Goal: Transaction & Acquisition: Purchase product/service

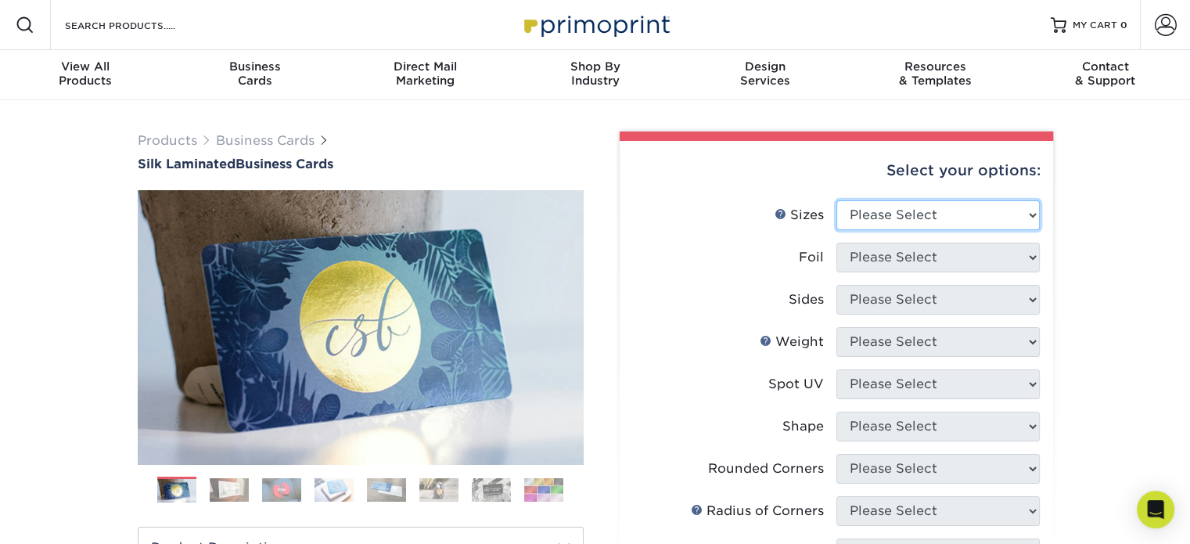
click at [907, 211] on select "Please Select 1.5" x 3.5" - Mini 1.75" x 3.5" - Mini 2" x 2" - Square 2" x 3" -…" at bounding box center [938, 215] width 203 height 30
select select "2.00x3.50"
click at [837, 200] on select "Please Select 1.5" x 3.5" - Mini 1.75" x 3.5" - Mini 2" x 2" - Square 2" x 3" -…" at bounding box center [938, 215] width 203 height 30
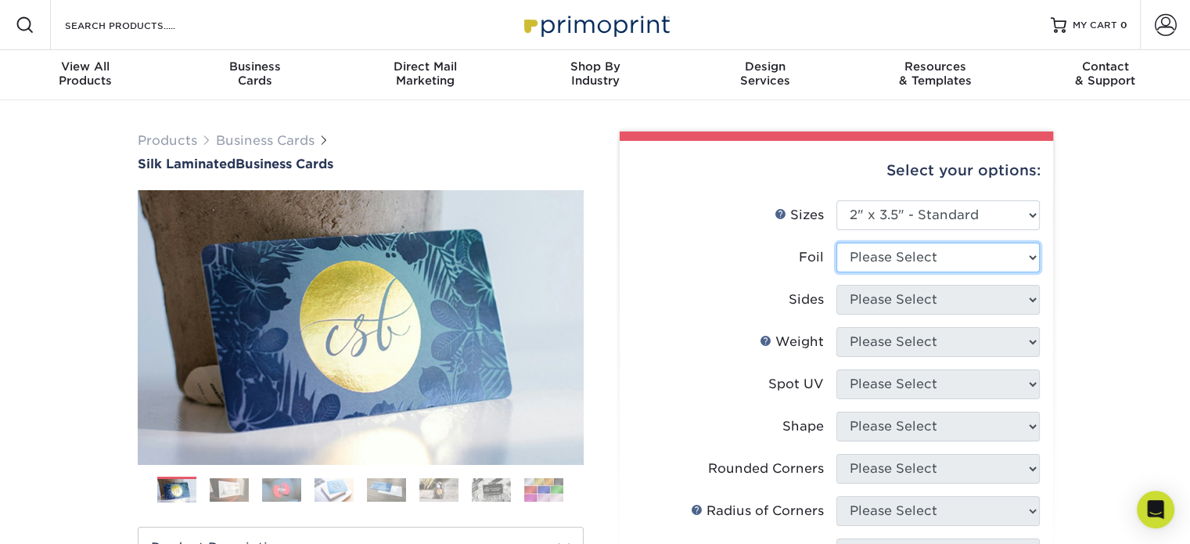
click at [880, 257] on select "Please Select Yes No" at bounding box center [938, 258] width 203 height 30
select select "1"
click at [837, 243] on select "Please Select Yes No" at bounding box center [938, 258] width 203 height 30
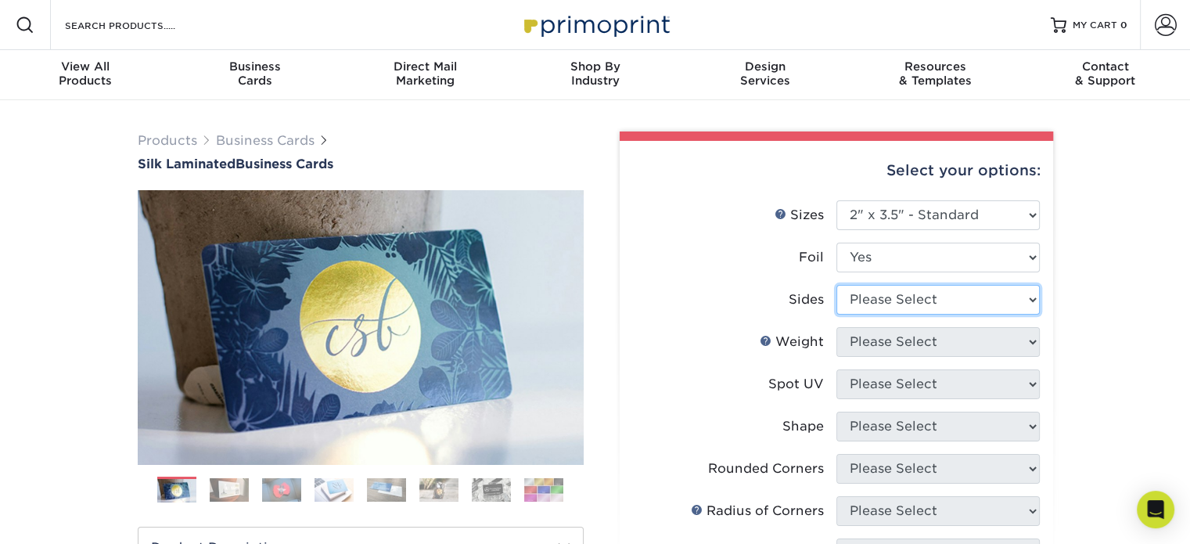
click at [880, 297] on select "Please Select Print Both Sides - Foil Both Sides Print Both Sides - Foil Front …" at bounding box center [938, 300] width 203 height 30
select select "e9e9dfb3-fba1-4d60-972c-fd9ca5904d33"
click at [837, 285] on select "Please Select Print Both Sides - Foil Both Sides Print Both Sides - Foil Front …" at bounding box center [938, 300] width 203 height 30
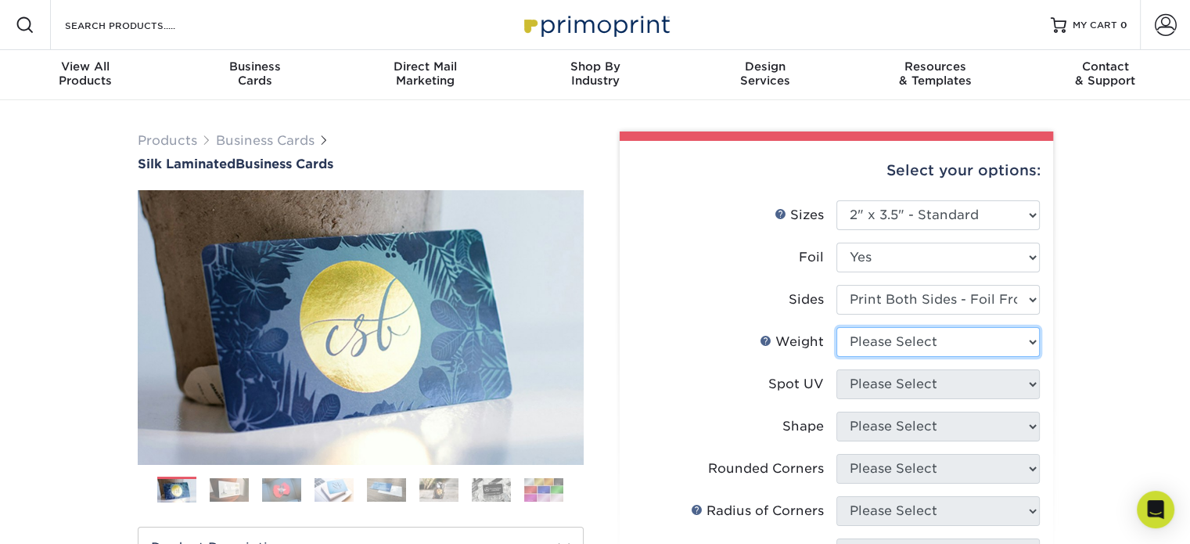
click at [901, 354] on select "Please Select 16PT" at bounding box center [938, 342] width 203 height 30
select select "16PT"
click at [837, 327] on select "Please Select 16PT" at bounding box center [938, 342] width 203 height 30
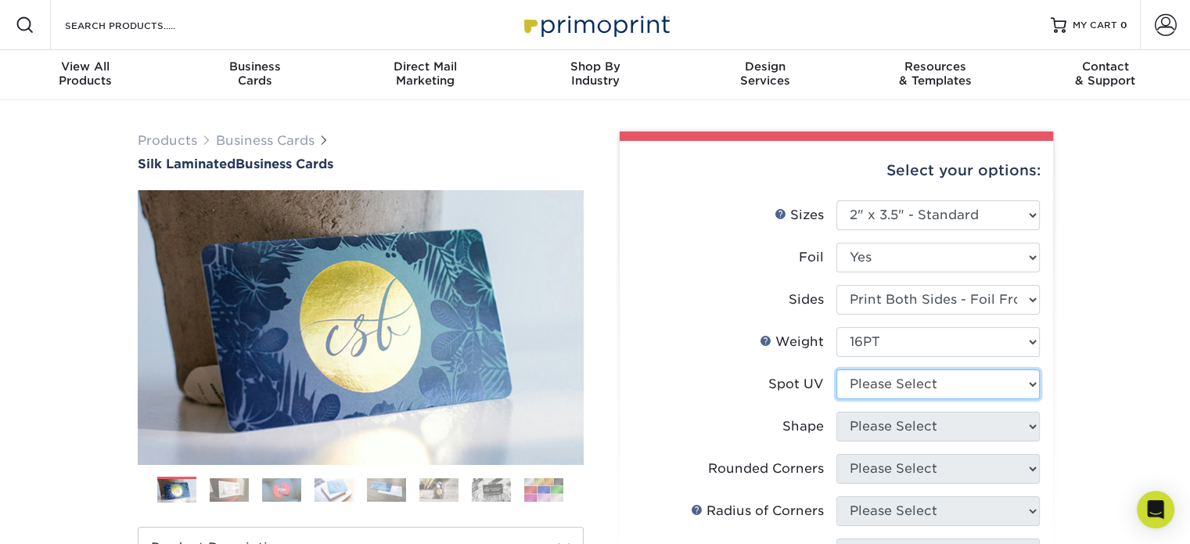
click at [898, 383] on select "Please Select No Spot UV Front and Back (Both Sides) Front Only Back Only" at bounding box center [938, 384] width 203 height 30
select select "0"
click at [837, 369] on select "Please Select No Spot UV Front and Back (Both Sides) Front Only Back Only" at bounding box center [938, 384] width 203 height 30
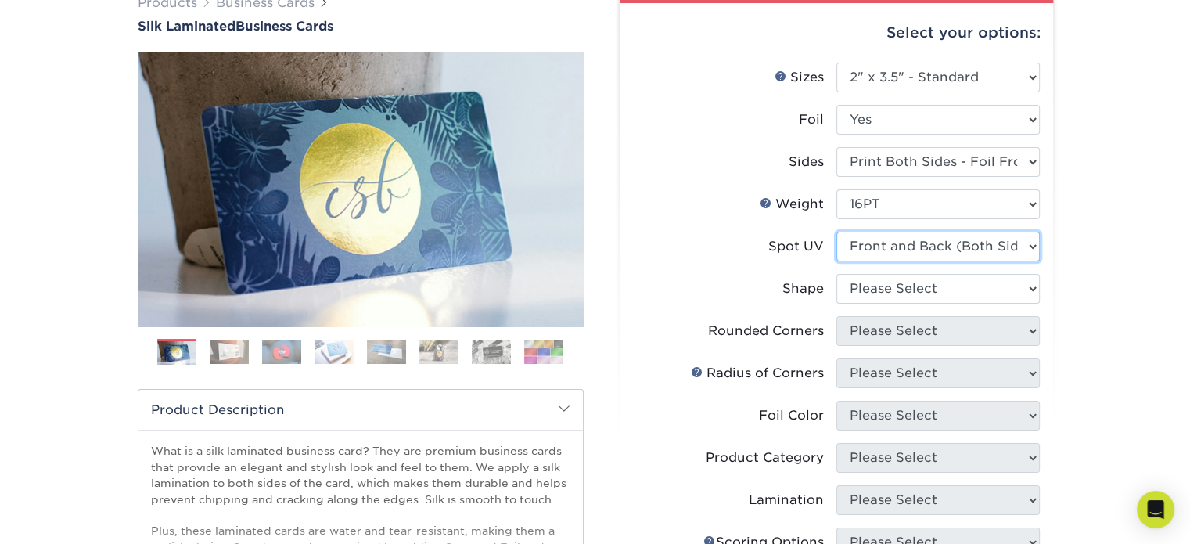
scroll to position [157, 0]
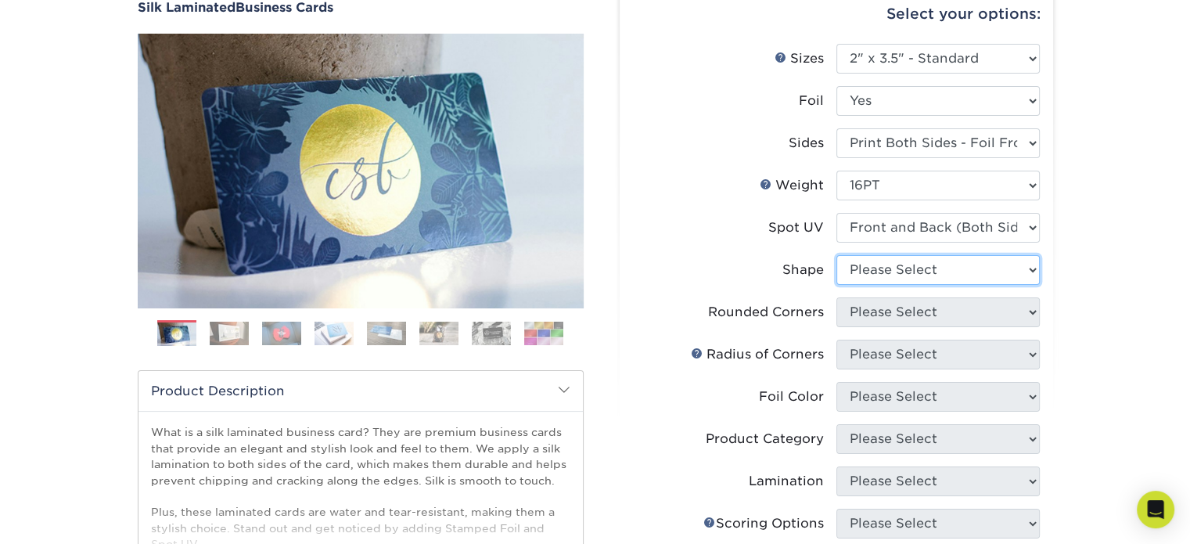
click at [896, 270] on select "Please Select Standard" at bounding box center [938, 270] width 203 height 30
select select "standard"
click at [837, 255] on select "Please Select Standard" at bounding box center [938, 270] width 203 height 30
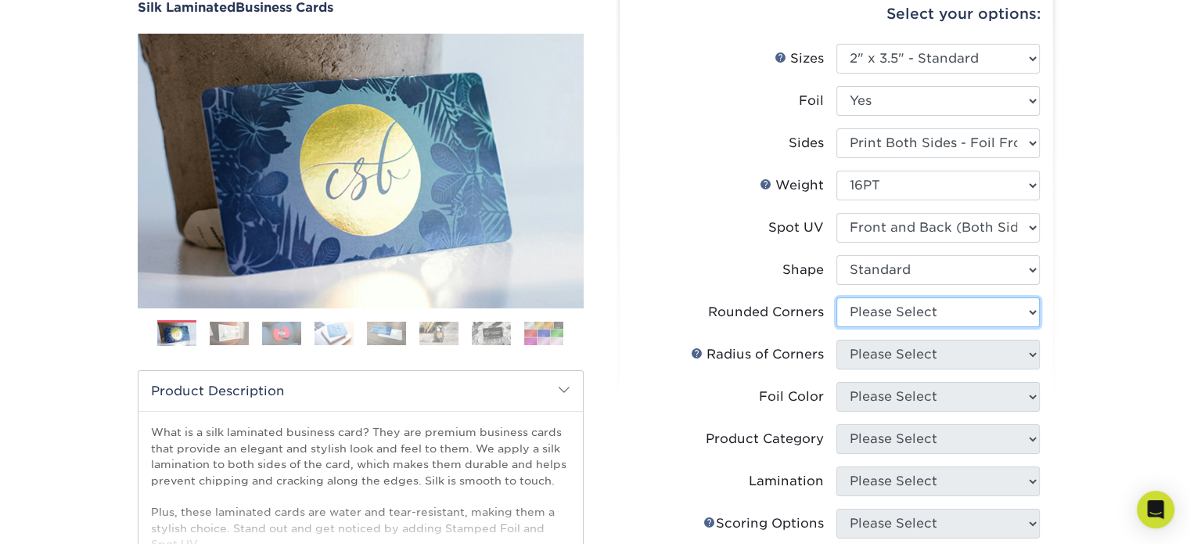
click at [892, 314] on select "Please Select Yes - Round 2 Corners Yes - Round 4 Corners No" at bounding box center [938, 312] width 203 height 30
click at [837, 297] on select "Please Select Yes - Round 2 Corners Yes - Round 4 Corners No" at bounding box center [938, 312] width 203 height 30
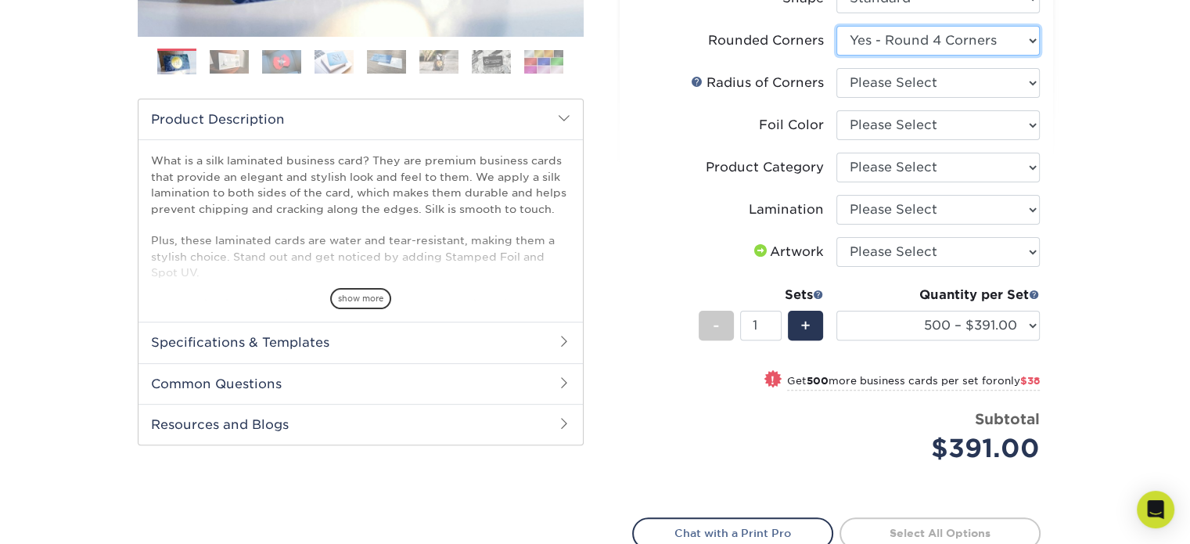
scroll to position [313, 0]
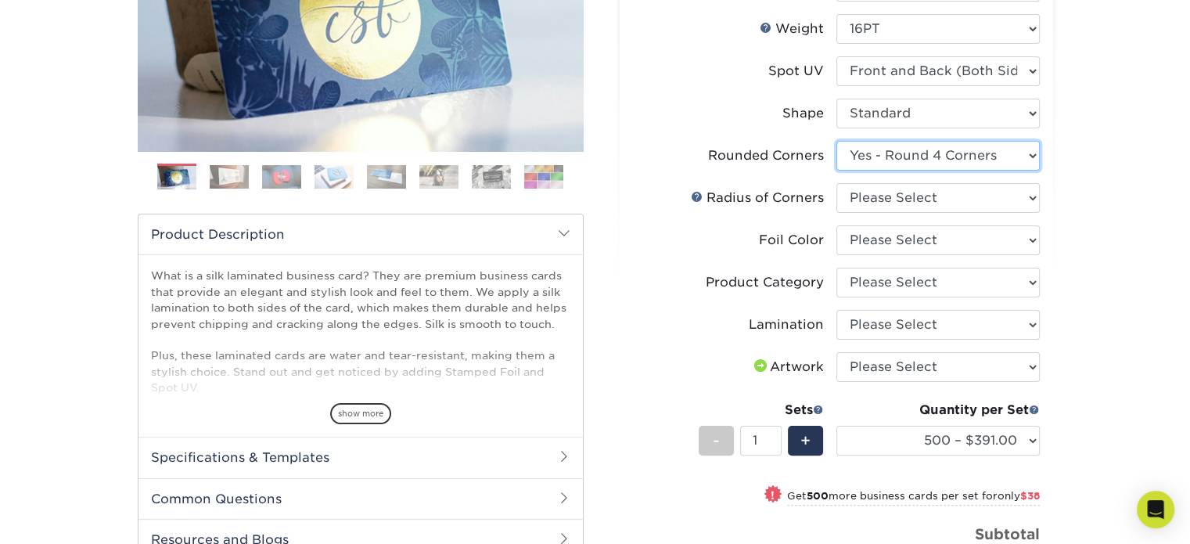
click at [932, 161] on select "Please Select Yes - Round 2 Corners Yes - Round 4 Corners No" at bounding box center [938, 156] width 203 height 30
select select "0"
click at [837, 141] on select "Please Select Yes - Round 2 Corners Yes - Round 4 Corners No" at bounding box center [938, 156] width 203 height 30
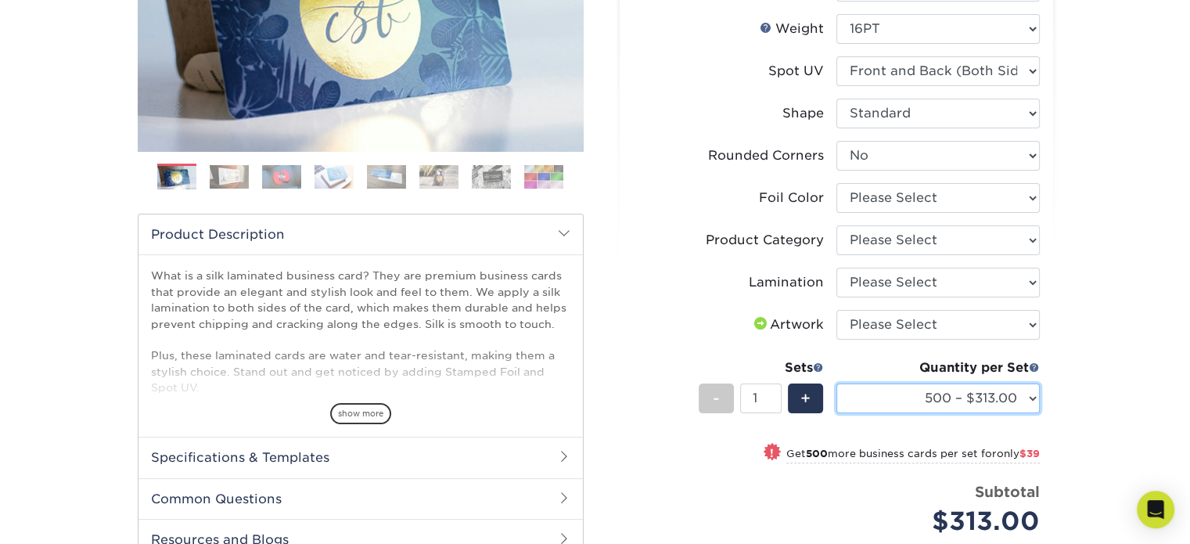
click at [930, 403] on select "500 – $313.00 1000 – $352.00 2500 – $865.00 5000 – $1518.00" at bounding box center [938, 398] width 203 height 30
